Goal: Task Accomplishment & Management: Manage account settings

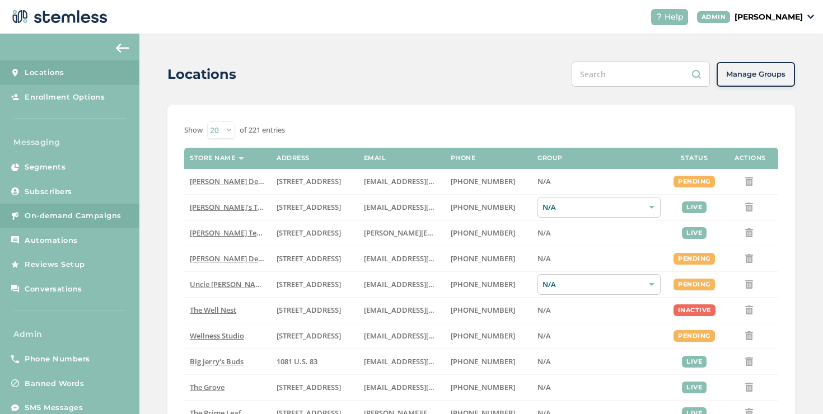
click at [48, 210] on span "On-demand Campaigns" at bounding box center [73, 215] width 97 height 11
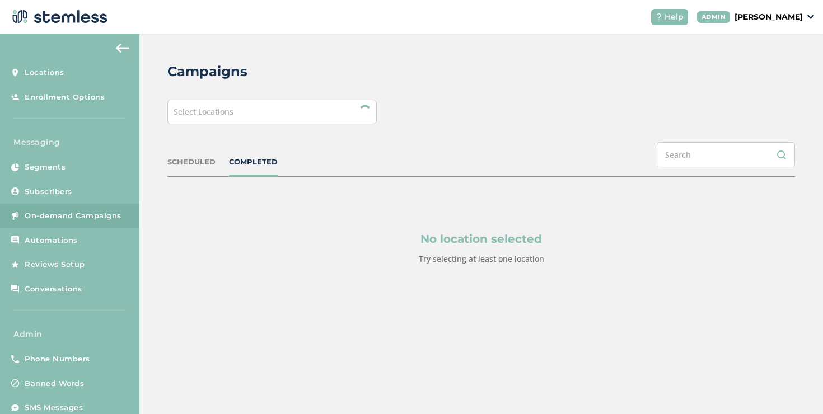
click at [281, 114] on div "Select Locations" at bounding box center [271, 112] width 209 height 25
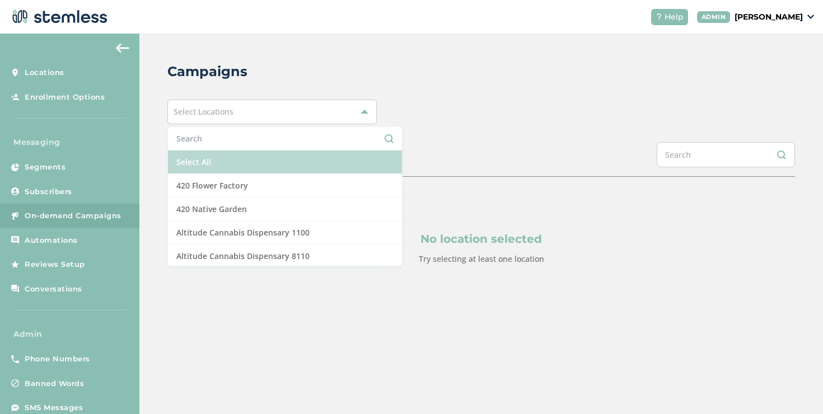
click at [227, 157] on li "Select All" at bounding box center [285, 163] width 234 height 24
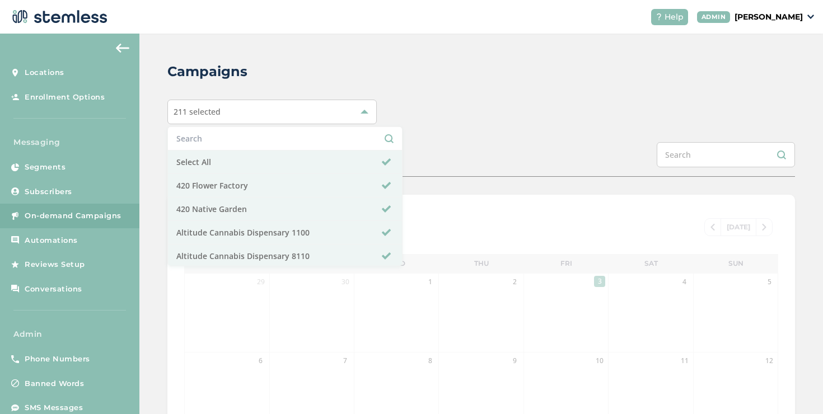
click at [405, 151] on div "SCHEDULED COMPLETED" at bounding box center [480, 159] width 627 height 35
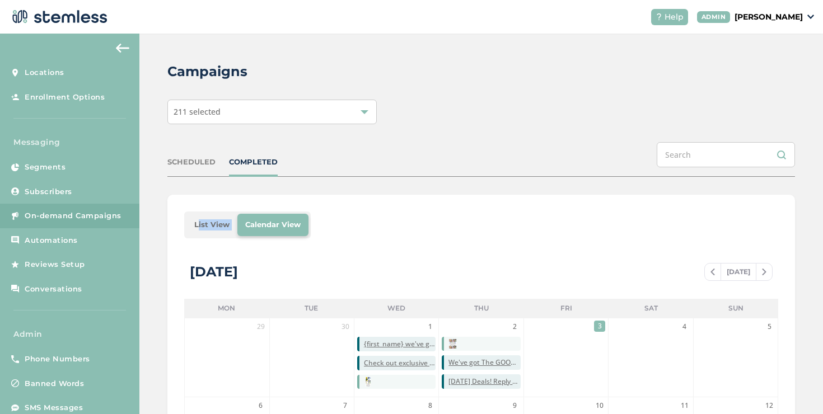
click at [203, 224] on li "List View" at bounding box center [211, 225] width 51 height 22
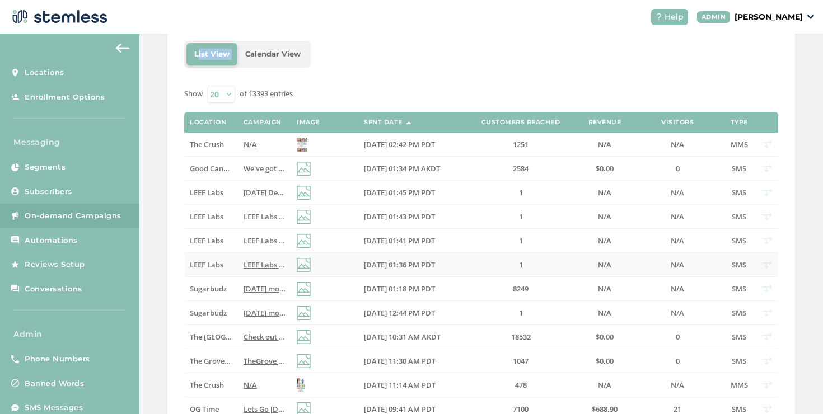
scroll to position [194, 0]
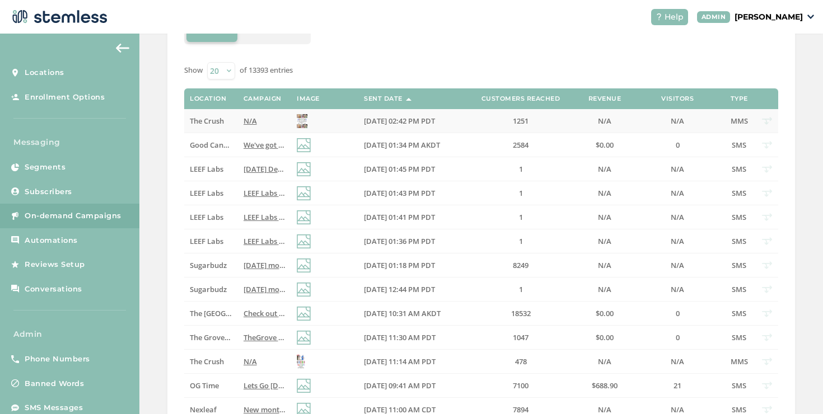
click at [215, 121] on span "The Crush" at bounding box center [207, 121] width 34 height 10
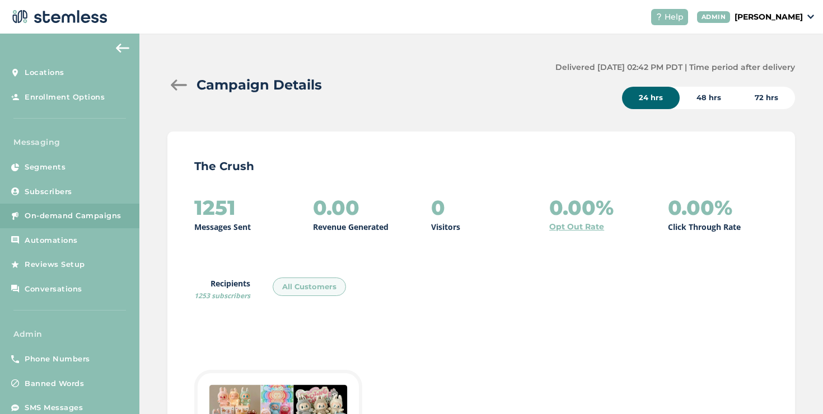
click at [175, 91] on div "Campaign Details" at bounding box center [356, 85] width 379 height 20
click at [176, 88] on div at bounding box center [178, 84] width 22 height 11
